Goal: Information Seeking & Learning: Learn about a topic

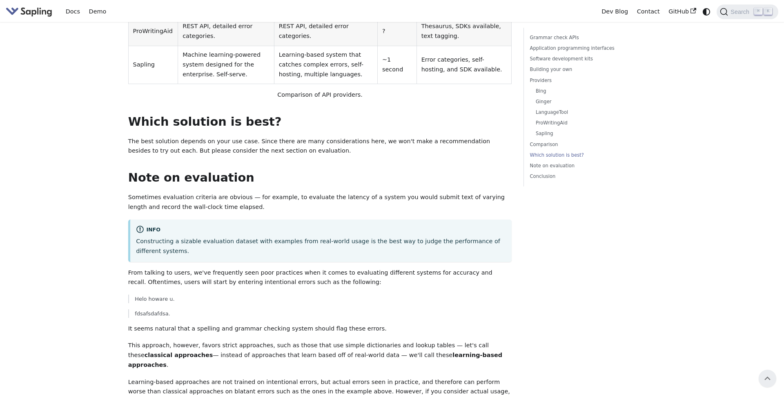
scroll to position [2025, 0]
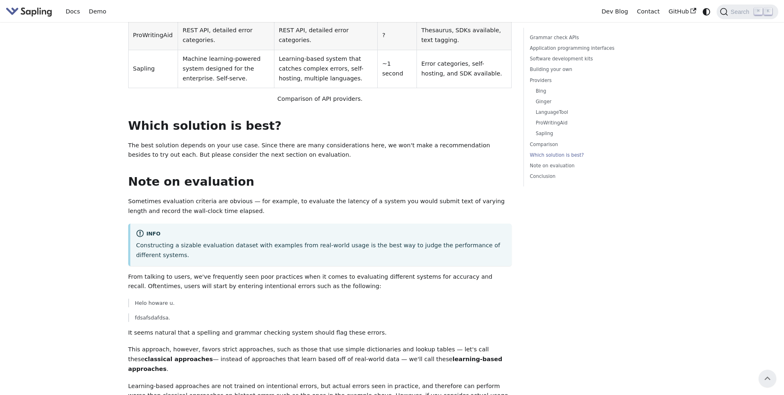
click at [33, 9] on img "Main" at bounding box center [29, 12] width 47 height 12
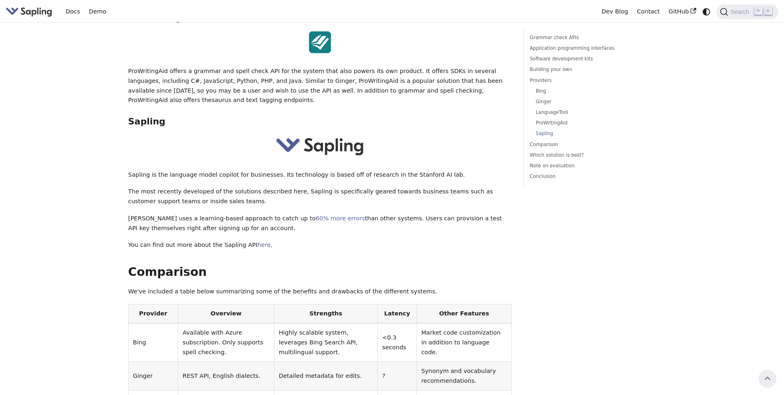
scroll to position [1626, 0]
click at [257, 242] on link "here" at bounding box center [263, 245] width 13 height 7
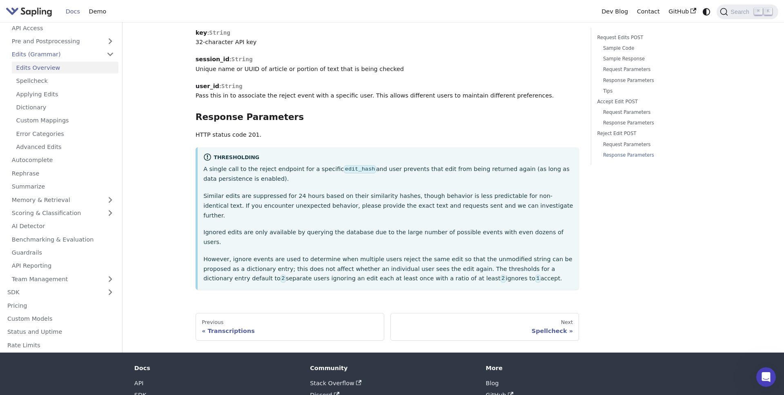
scroll to position [2284, 0]
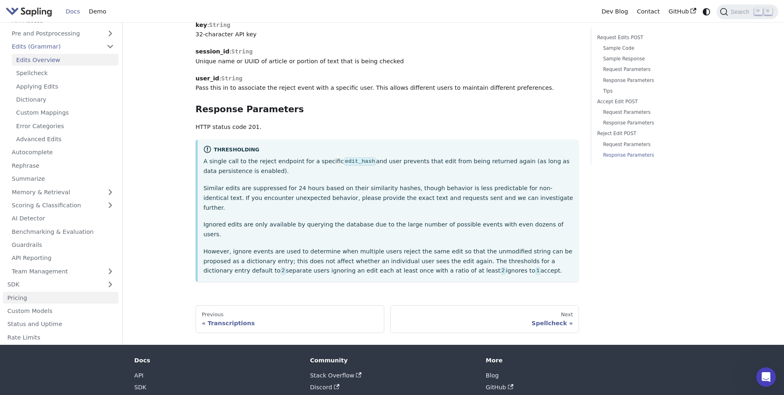
click at [56, 292] on link "Pricing" at bounding box center [61, 298] width 116 height 12
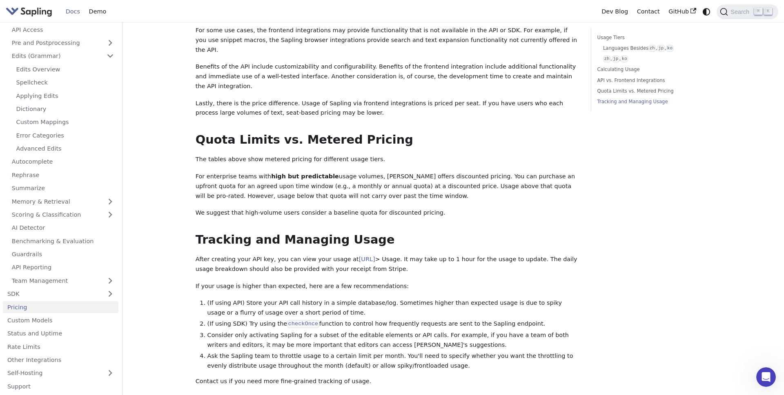
scroll to position [1060, 0]
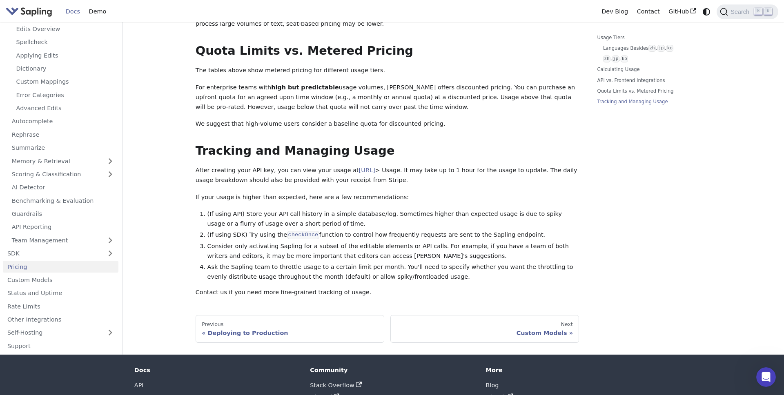
scroll to position [2284, 0]
